Goal: Feedback & Contribution: Contribute content

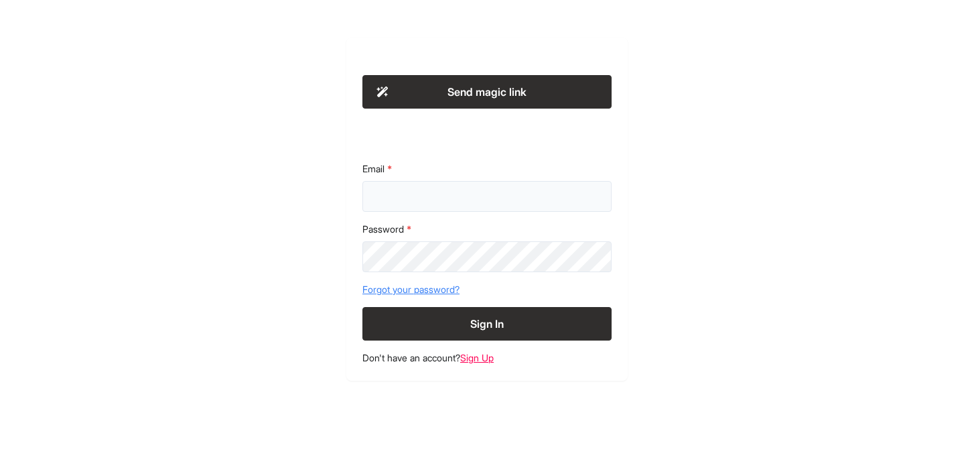
type input "**********"
click at [514, 319] on button "Sign In" at bounding box center [486, 323] width 249 height 33
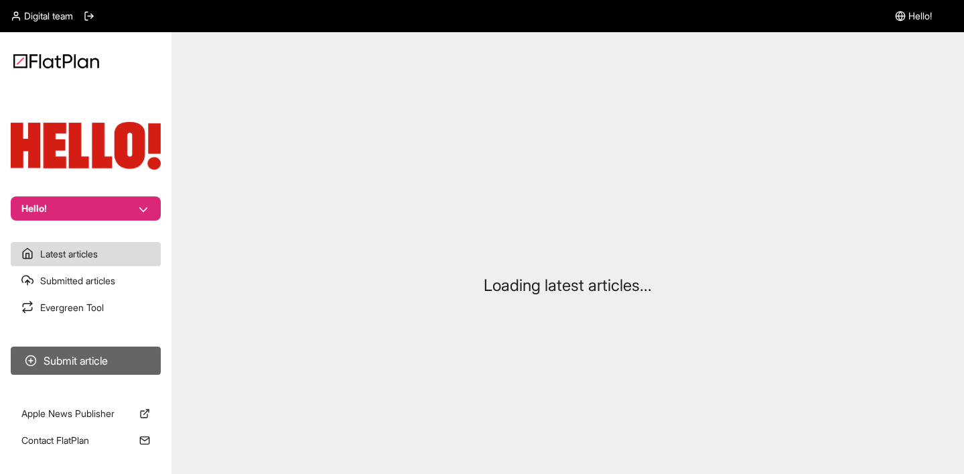
click at [102, 357] on button "Submit article" at bounding box center [86, 360] width 150 height 28
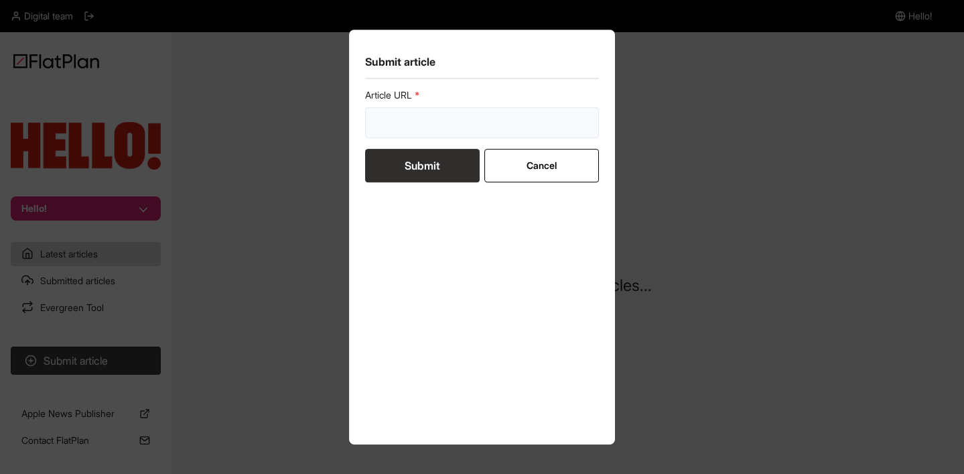
click at [482, 123] on input "url" at bounding box center [482, 122] width 234 height 31
paste input "https://www.hellomagazine.com/shopping/513537/ascot-dresses/"
type input "https://www.hellomagazine.com/shopping/513537/ascot-dresses/"
click at [407, 173] on button "Submit" at bounding box center [422, 165] width 115 height 33
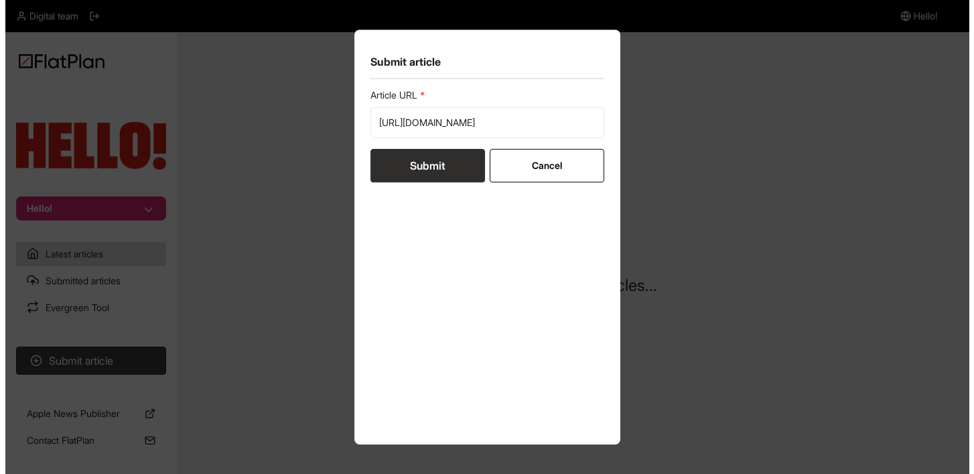
scroll to position [0, 0]
